Goal: Task Accomplishment & Management: Complete application form

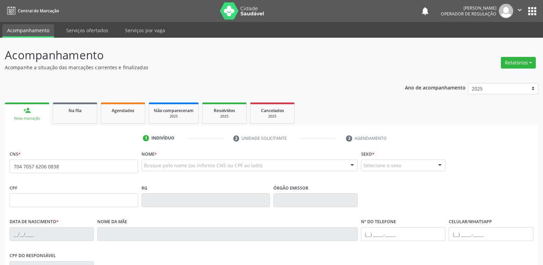
type input "704 7057 6206 0838"
type input "[DATE]"
type input "[PERSON_NAME]"
type input "[PHONE_NUMBER]"
type input "S/N"
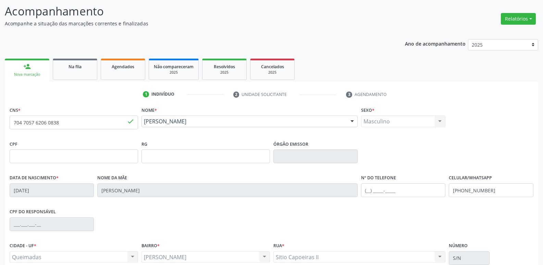
scroll to position [107, 0]
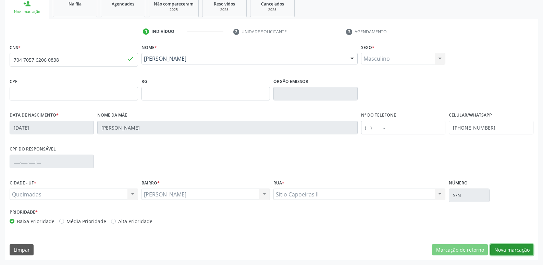
click at [514, 245] on button "Nova marcação" at bounding box center [511, 250] width 43 height 12
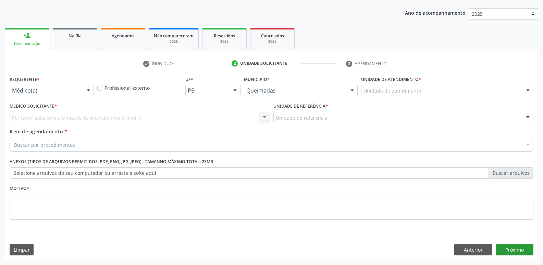
scroll to position [75, 0]
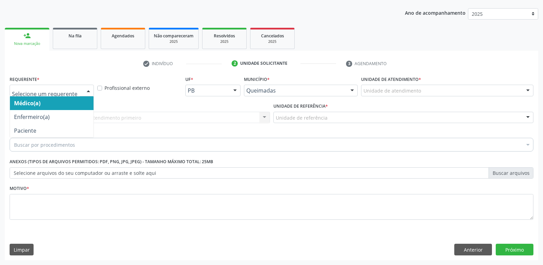
drag, startPoint x: 77, startPoint y: 90, endPoint x: 54, endPoint y: 120, distance: 38.0
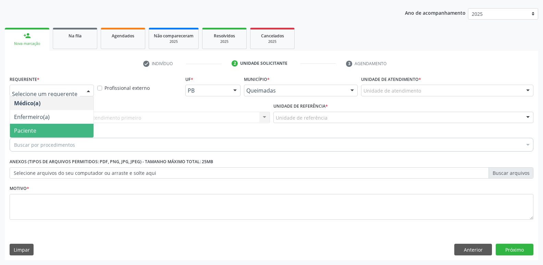
drag, startPoint x: 49, startPoint y: 126, endPoint x: 58, endPoint y: 123, distance: 9.3
click at [48, 126] on span "Paciente" at bounding box center [52, 131] width 84 height 14
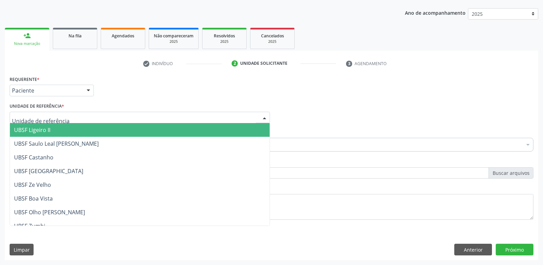
click at [64, 120] on div at bounding box center [140, 118] width 260 height 12
type input "OL"
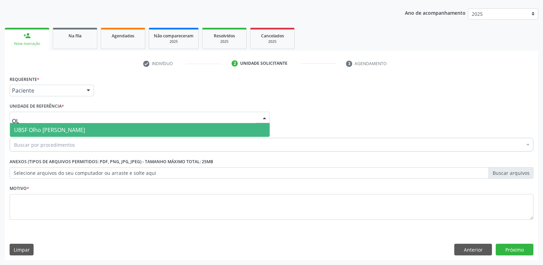
click at [55, 133] on span "UBSF Olho [PERSON_NAME]" at bounding box center [49, 130] width 71 height 8
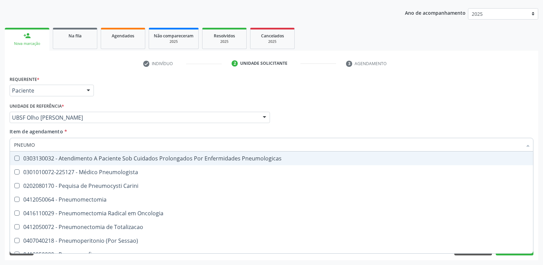
type input "PNEUMOL"
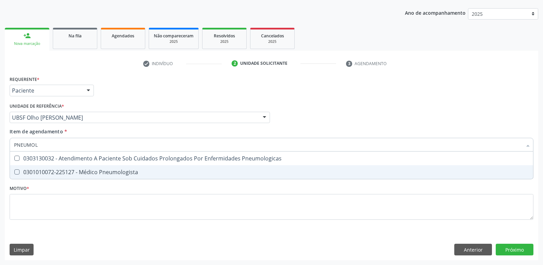
click at [68, 170] on div "0301010072-225127 - Médico Pneumologista" at bounding box center [271, 171] width 515 height 5
checkbox Pneumologista "true"
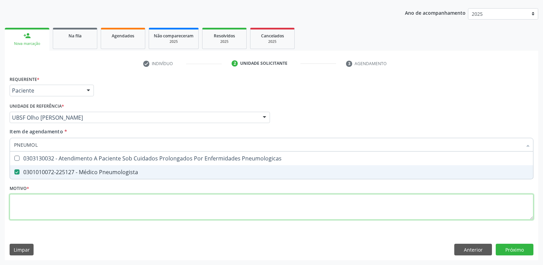
click at [52, 200] on div "Requerente * Paciente Médico(a) Enfermeiro(a) Paciente Nenhum resultado encontr…" at bounding box center [272, 151] width 524 height 155
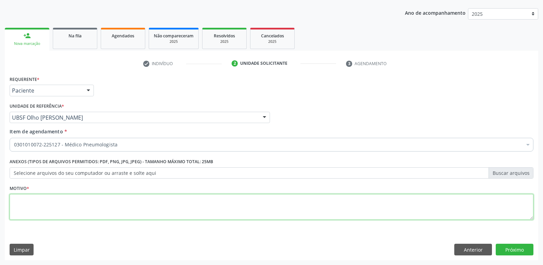
paste textarea "VAI NO PONTO DE ÔNIBUS EM FRENTE AO SARAU AS 06:00"
drag, startPoint x: 176, startPoint y: 204, endPoint x: 0, endPoint y: 189, distance: 176.7
click at [0, 189] on div "Acompanhamento Acompanhe a situação das marcações correntes e finalizadas Relat…" at bounding box center [271, 114] width 543 height 302
click at [0, 205] on div "Acompanhamento Acompanhe a situação das marcações correntes e finalizadas Relat…" at bounding box center [271, 114] width 543 height 302
type textarea "AVALIAÇÃO"
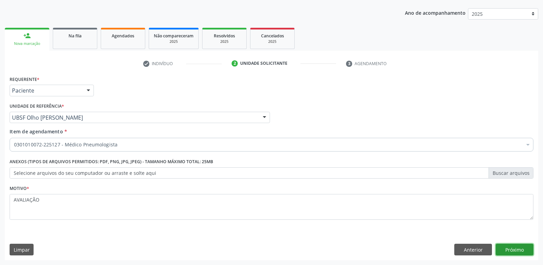
click at [523, 247] on button "Próximo" at bounding box center [515, 250] width 38 height 12
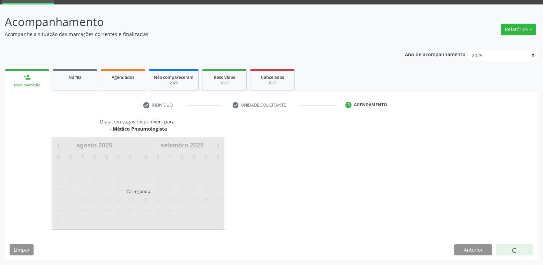
scroll to position [33, 0]
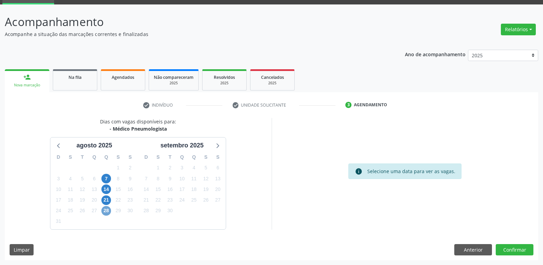
click at [110, 212] on span "28" at bounding box center [106, 211] width 10 height 10
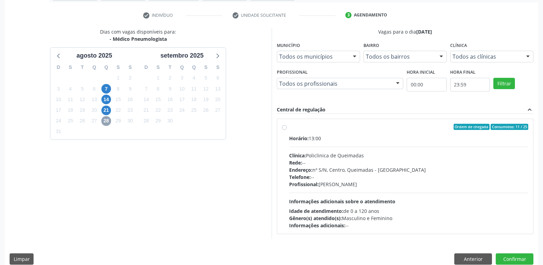
scroll to position [132, 0]
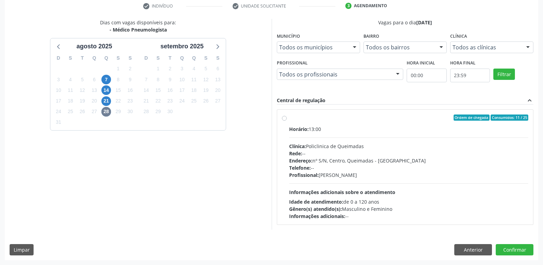
click at [438, 160] on div "Endereço: nº S/N, Centro, Queimadas - [GEOGRAPHIC_DATA]" at bounding box center [408, 160] width 239 height 7
click at [287, 121] on input "Ordem de chegada Consumidos: 11 / 25 Horário: 13:00 Clínica: Policlinica de Que…" at bounding box center [284, 117] width 5 height 6
radio input "true"
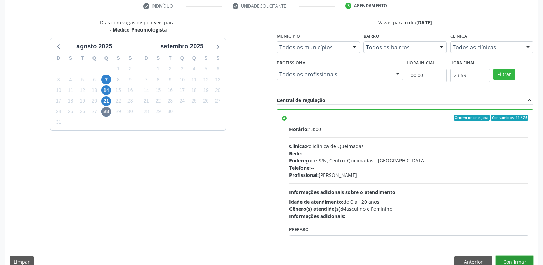
click at [511, 260] on button "Confirmar" at bounding box center [515, 262] width 38 height 12
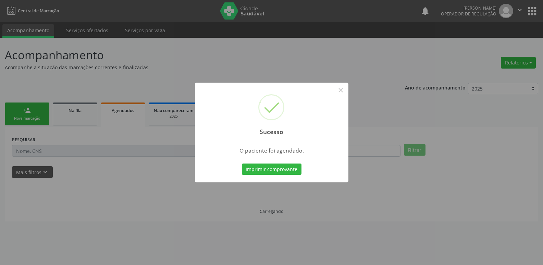
scroll to position [0, 0]
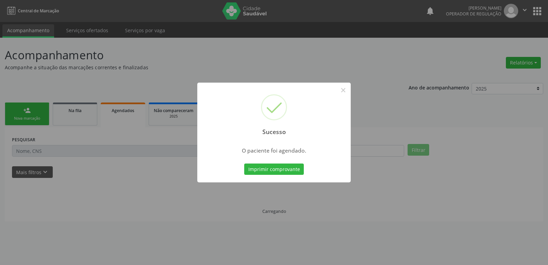
click at [244, 163] on button "Imprimir comprovante" at bounding box center [274, 169] width 60 height 12
